Goal: Task Accomplishment & Management: Manage account settings

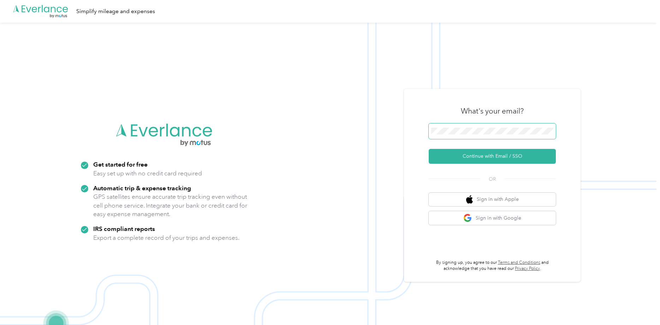
click at [466, 136] on span at bounding box center [492, 131] width 127 height 16
click at [495, 154] on button "Continue with Email / SSO" at bounding box center [492, 156] width 127 height 15
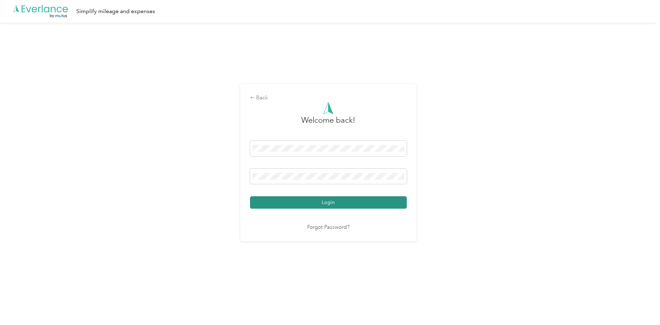
click at [330, 202] on button "Login" at bounding box center [328, 202] width 157 height 12
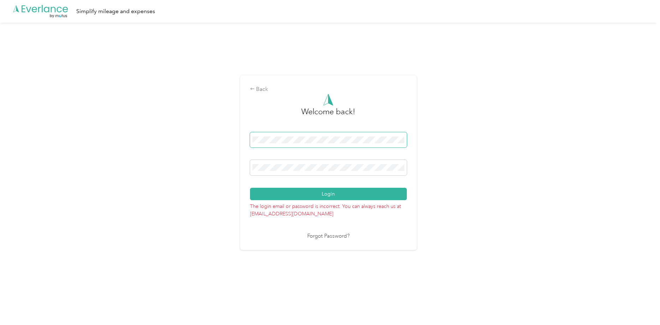
click at [358, 143] on span at bounding box center [328, 140] width 157 height 16
click at [300, 164] on span at bounding box center [328, 168] width 157 height 16
click at [250, 188] on button "Login" at bounding box center [328, 194] width 157 height 12
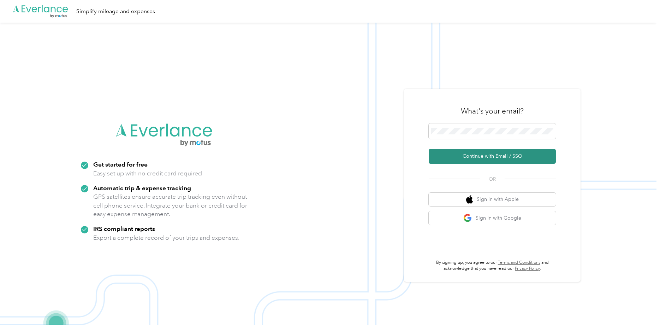
click at [474, 156] on button "Continue with Email / SSO" at bounding box center [492, 156] width 127 height 15
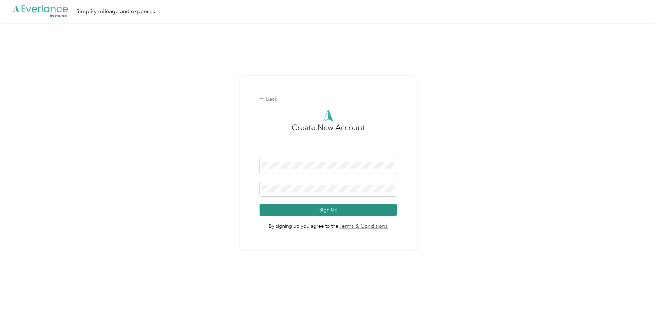
click at [324, 213] on button "Sign Up" at bounding box center [329, 209] width 138 height 12
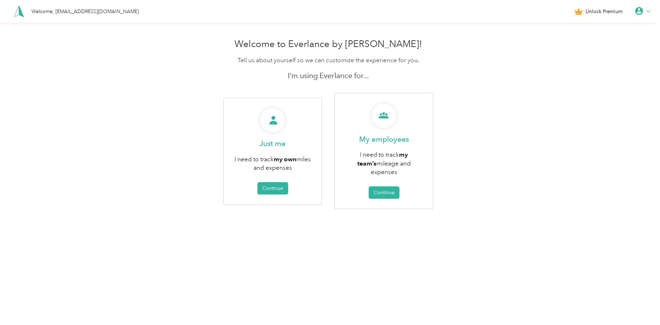
click at [651, 13] on icon at bounding box center [648, 11] width 4 height 4
click at [596, 54] on div "Logout" at bounding box center [618, 54] width 79 height 15
